Goal: Task Accomplishment & Management: Use online tool/utility

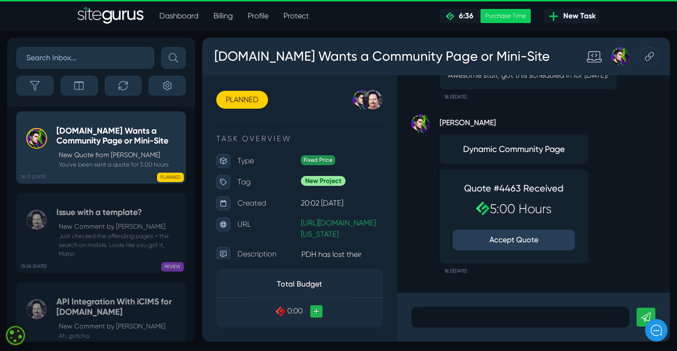
click at [537, 240] on button "Accept Quote" at bounding box center [514, 239] width 122 height 21
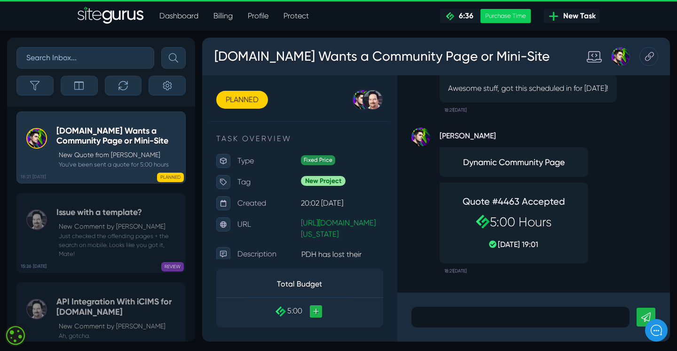
click at [457, 320] on p at bounding box center [520, 316] width 204 height 11
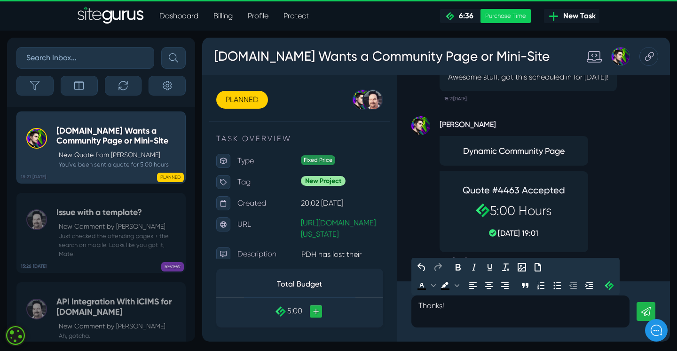
click at [644, 305] on link at bounding box center [646, 311] width 19 height 19
